Goal: Information Seeking & Learning: Find specific page/section

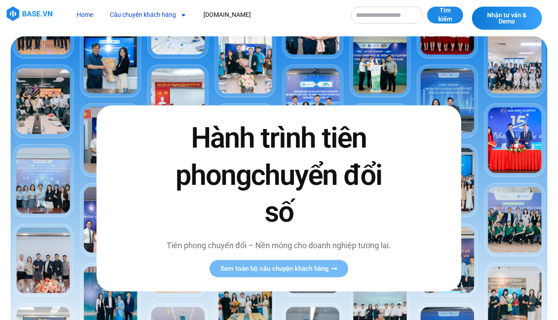
click at [160, 16] on link "Câu chuyện khách hàng" at bounding box center [148, 15] width 90 height 16
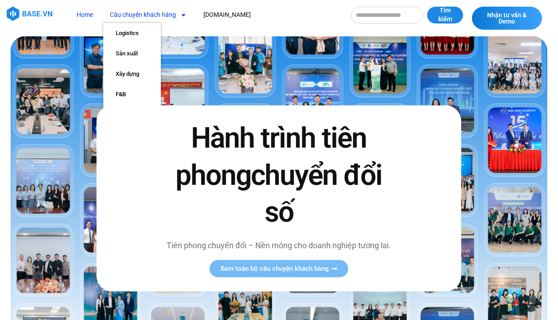
click at [388, 13] on input "Tìm kiếm" at bounding box center [387, 15] width 72 height 17
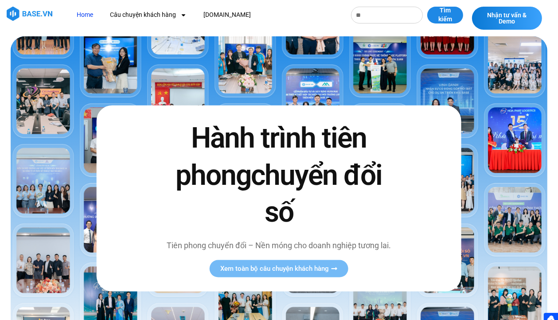
type input "*"
type input "******"
click at [427, 7] on button "Tìm kiếm" at bounding box center [445, 15] width 36 height 17
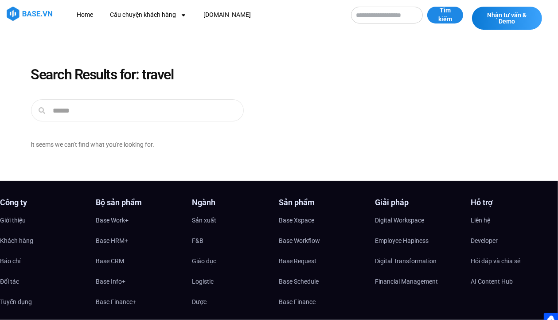
click at [124, 5] on header "Home Câu chuyện khách hàng Logistics Sản xuất Xây dựng F&B Dược Y tế Giáo dục […" at bounding box center [279, 18] width 558 height 36
click at [132, 12] on link "Câu chuyện khách hàng" at bounding box center [148, 15] width 90 height 16
click at [84, 11] on link "Home" at bounding box center [85, 15] width 30 height 16
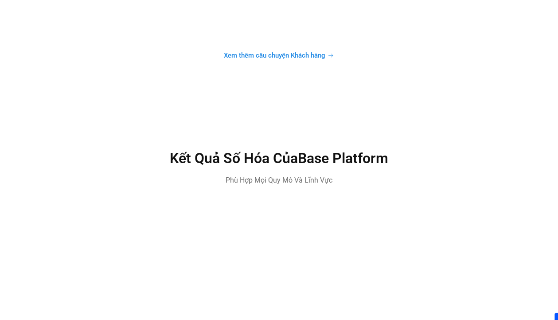
scroll to position [2816, 0]
